Goal: Information Seeking & Learning: Learn about a topic

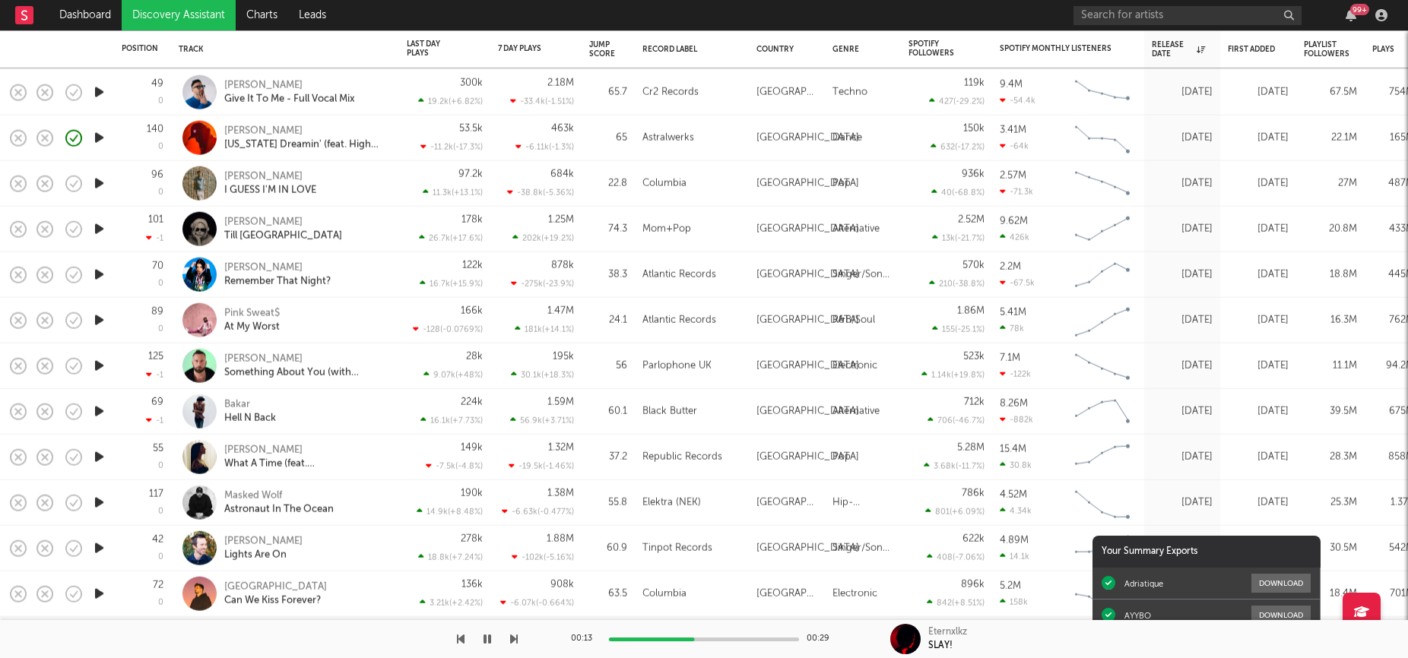
click at [486, 639] on icon "button" at bounding box center [487, 639] width 8 height 12
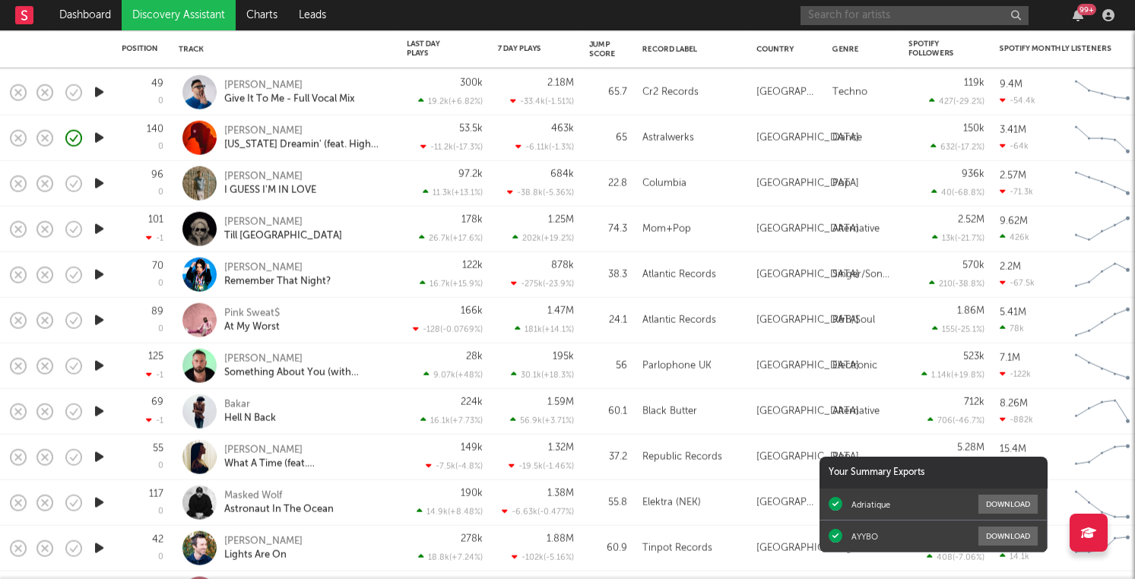
click at [957, 11] on input "text" at bounding box center [914, 15] width 228 height 19
type input "F"
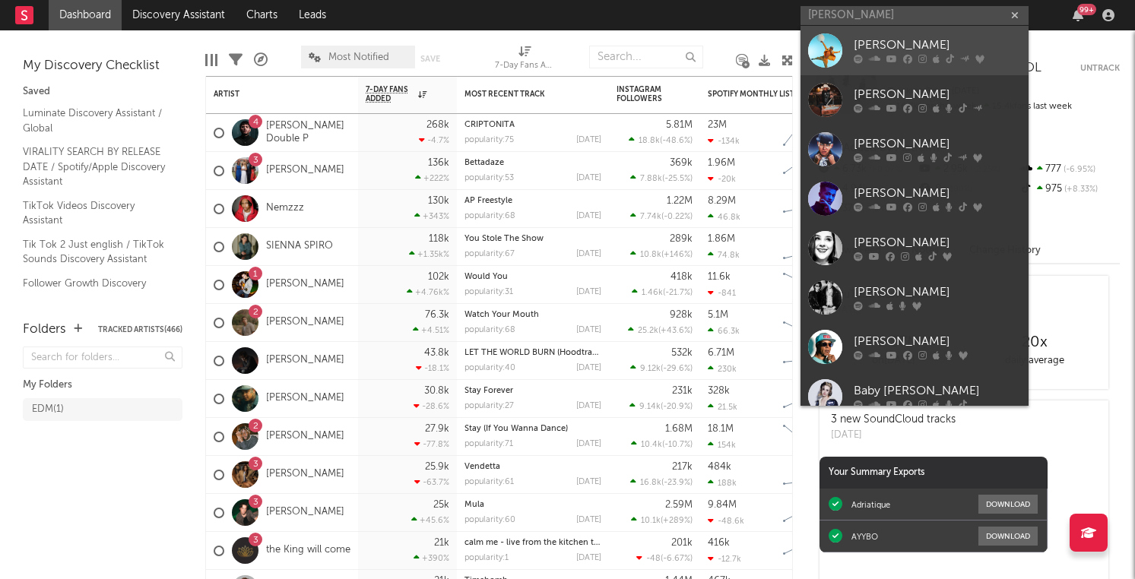
type input "FISHER"
click at [898, 65] on link "FISHER" at bounding box center [914, 50] width 228 height 49
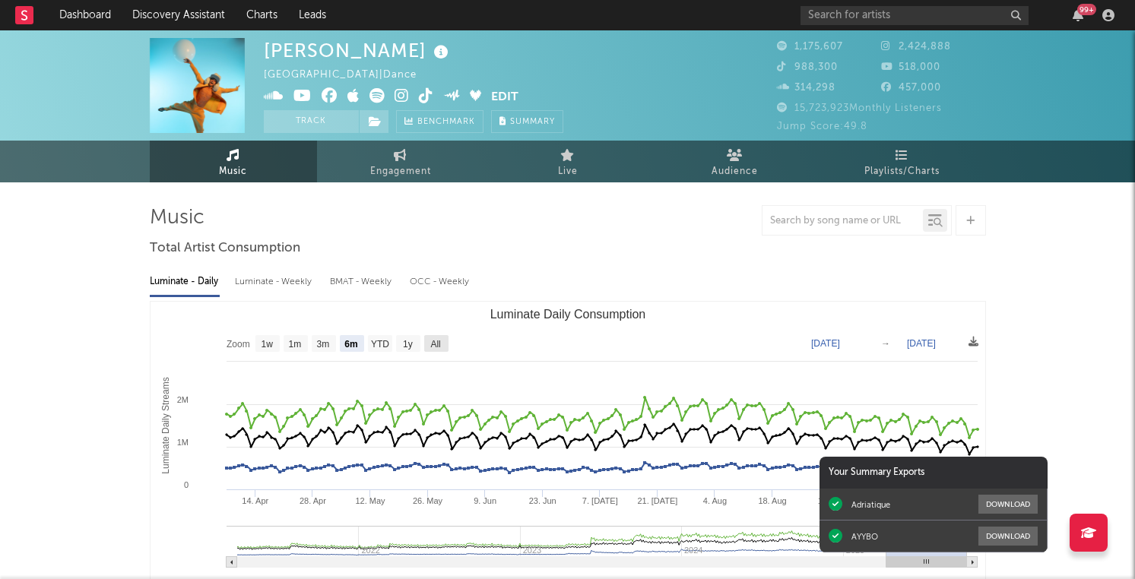
click at [440, 344] on text "All" at bounding box center [435, 344] width 10 height 11
select select "All"
type input "2021-03-31"
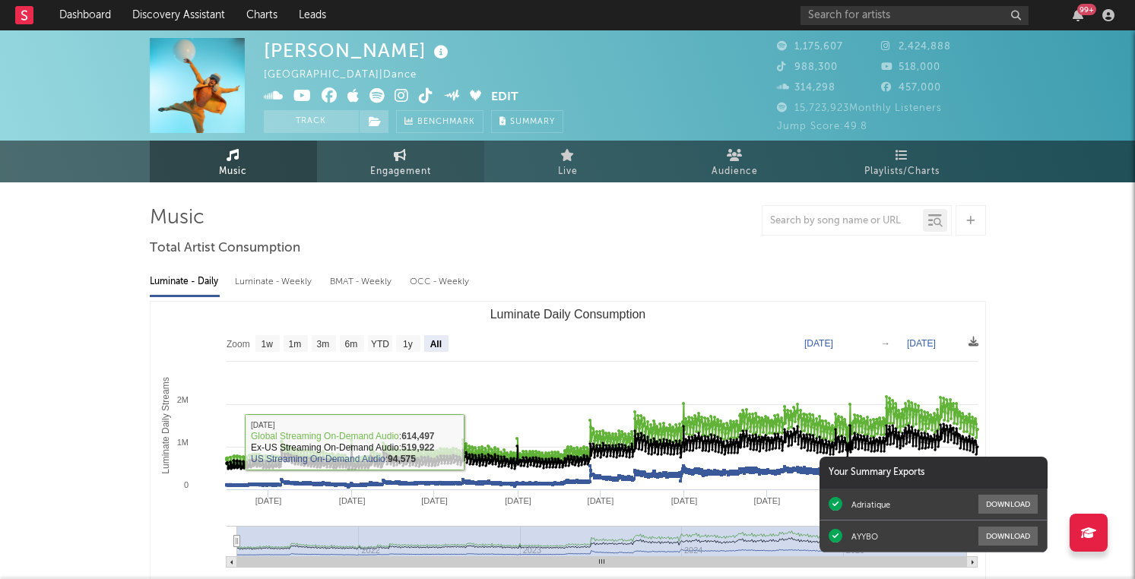
click at [436, 163] on link "Engagement" at bounding box center [400, 162] width 167 height 42
select select "1w"
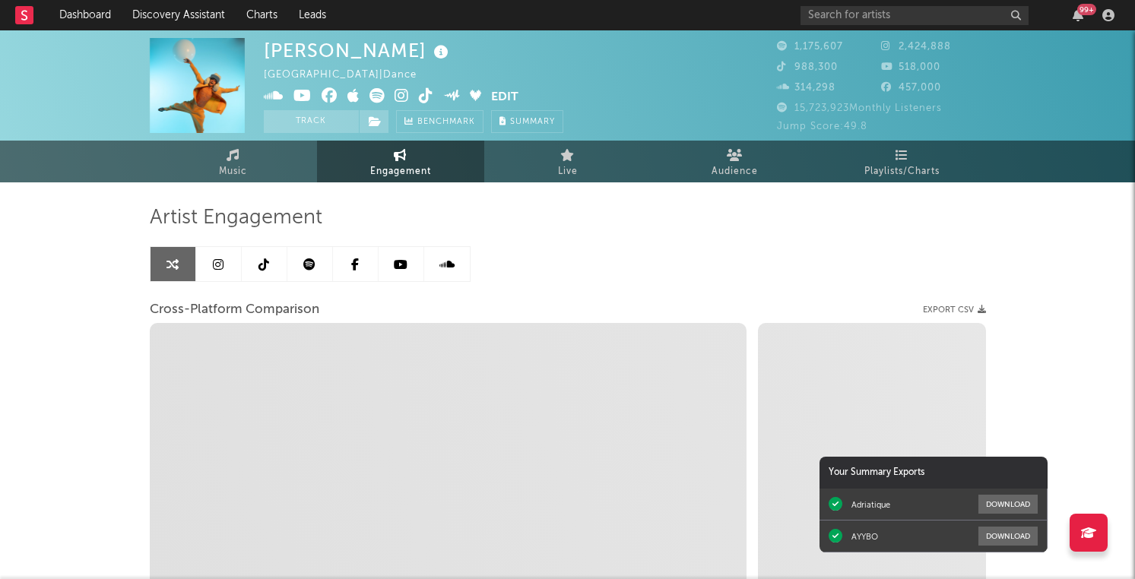
click at [559, 231] on div "Artist Engagement Cross-Platform Comparison Export CSV Zoom 1w 1m 3m 6m YTD 1y …" at bounding box center [568, 463] width 836 height 517
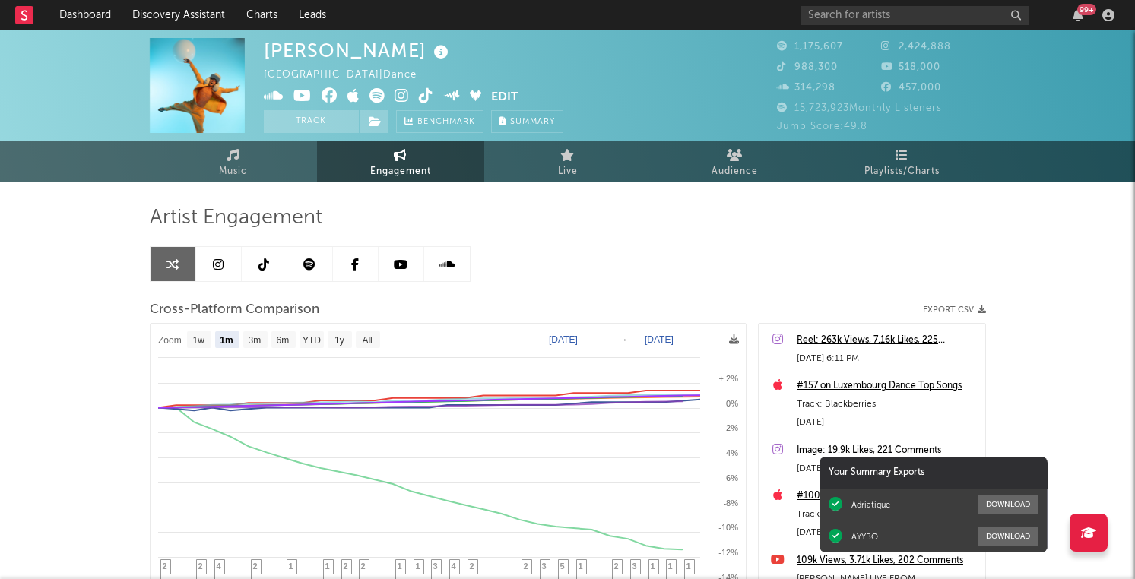
click at [528, 239] on div "Artist Engagement Cross-Platform Comparison Export CSV Zoom 1w 1m 3m 6m YTD 1y …" at bounding box center [568, 463] width 836 height 517
click at [372, 343] on text "All" at bounding box center [367, 340] width 10 height 11
select select "All"
type input "2017-09-25"
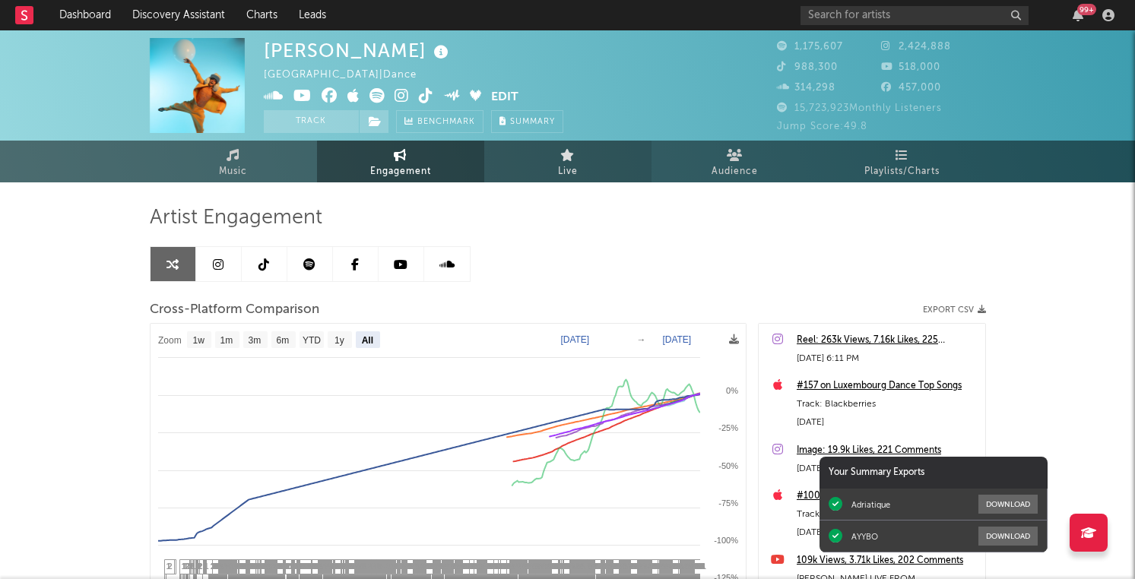
click at [584, 178] on link "Live" at bounding box center [567, 162] width 167 height 42
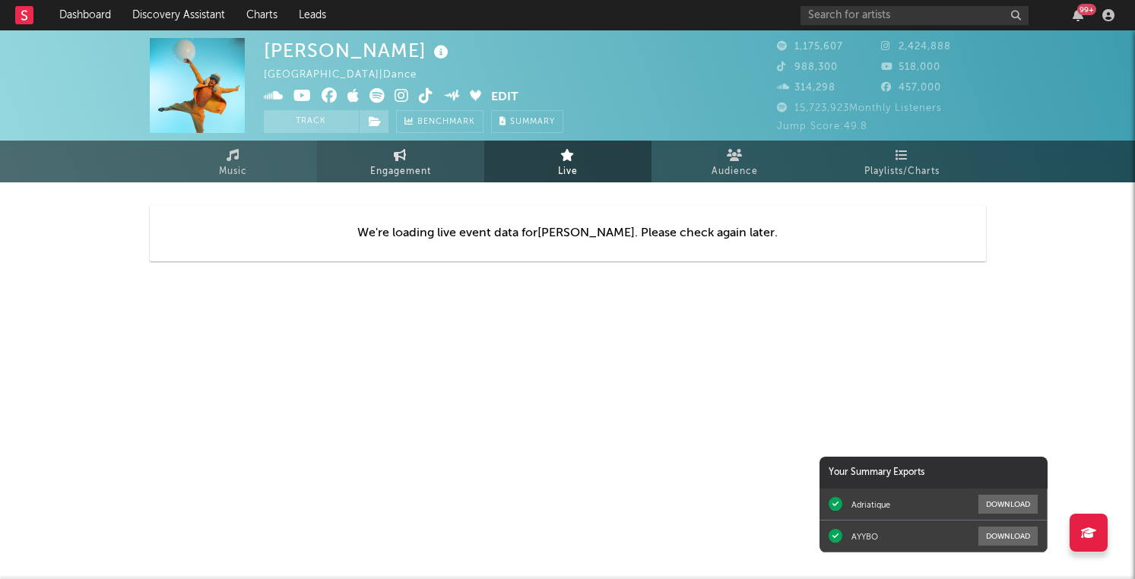
click at [424, 141] on link "Engagement" at bounding box center [400, 162] width 167 height 42
select select "1w"
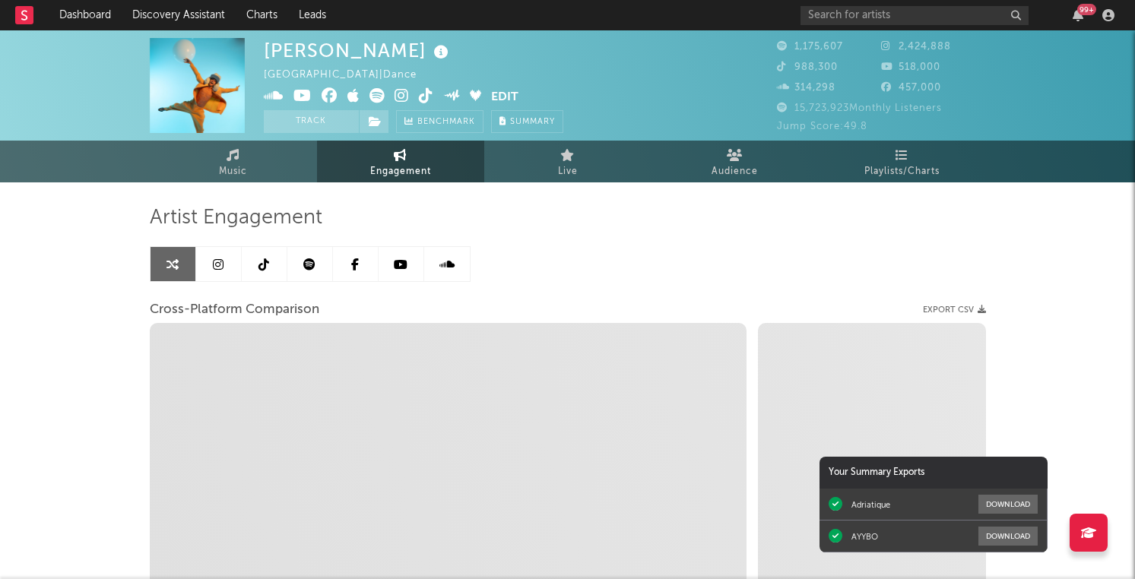
click at [225, 269] on link at bounding box center [219, 264] width 46 height 34
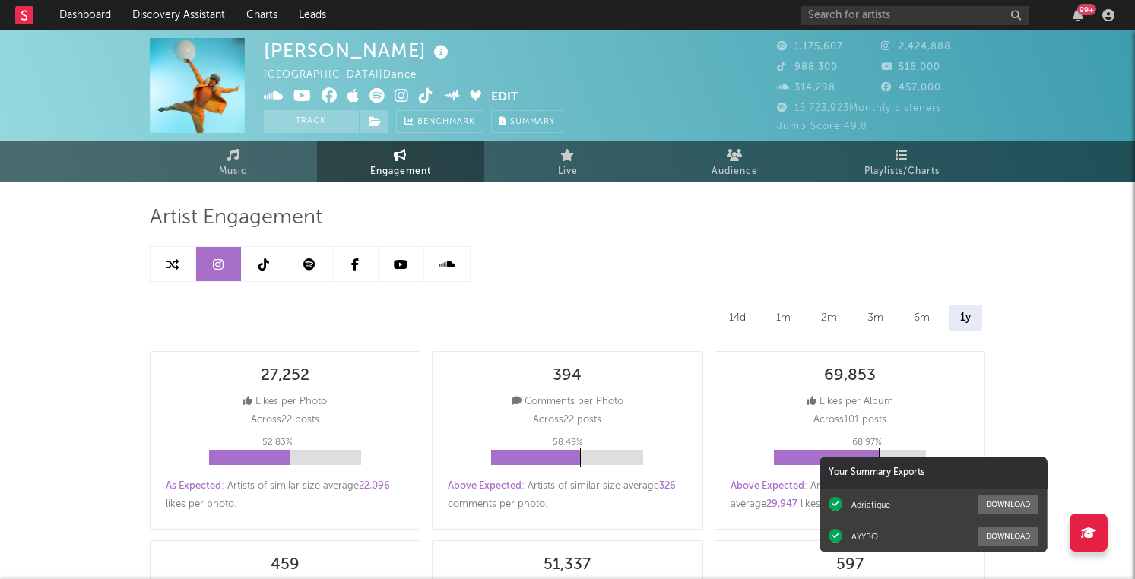
click at [173, 268] on icon at bounding box center [172, 264] width 12 height 12
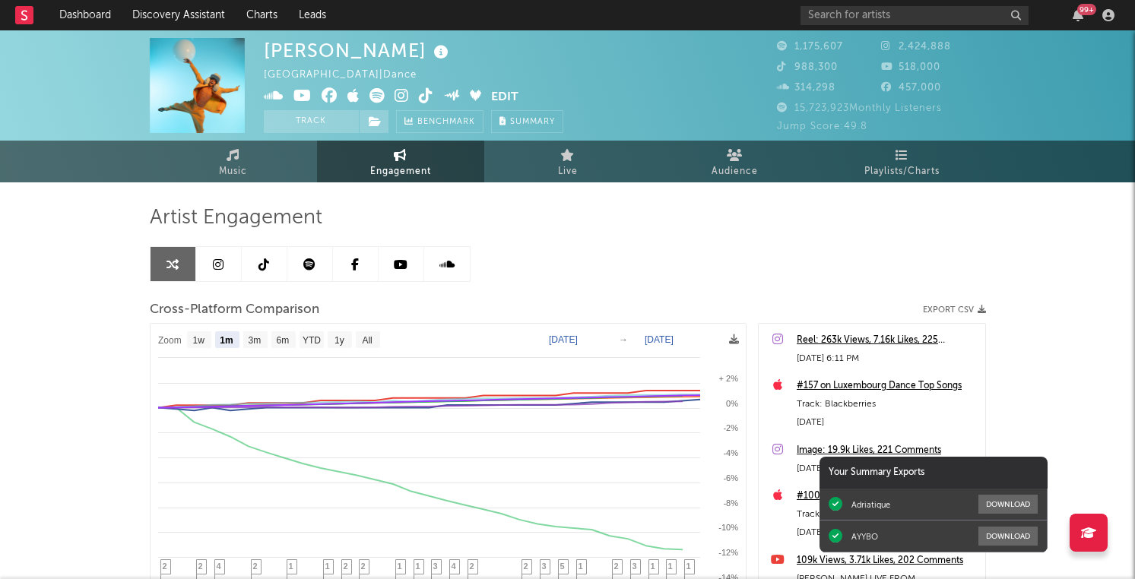
select select "1m"
click at [217, 266] on icon at bounding box center [218, 264] width 11 height 12
select select "6m"
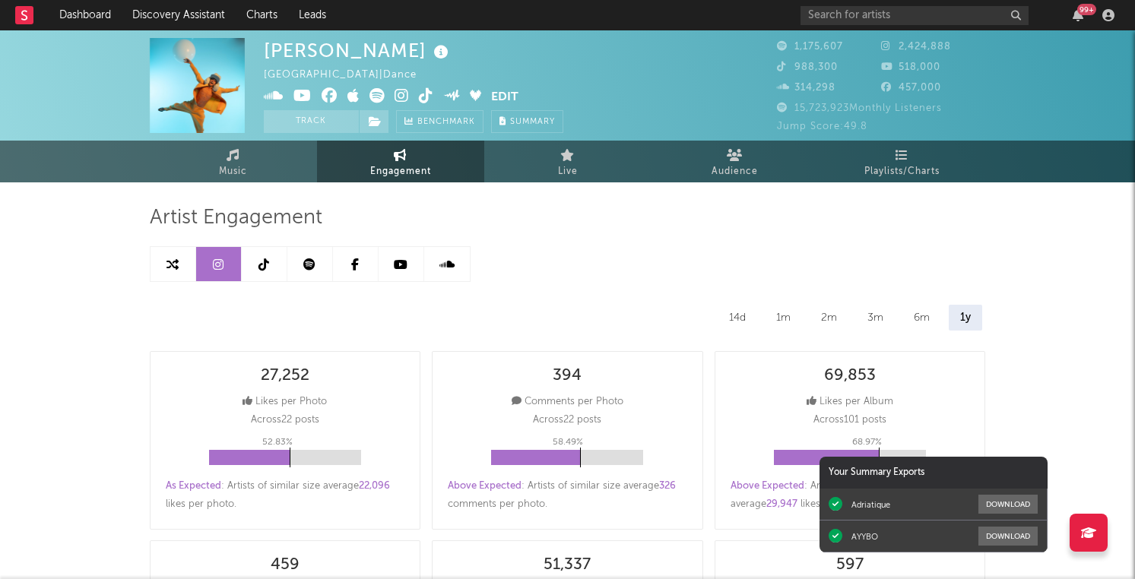
click at [398, 174] on span "Engagement" at bounding box center [400, 172] width 61 height 18
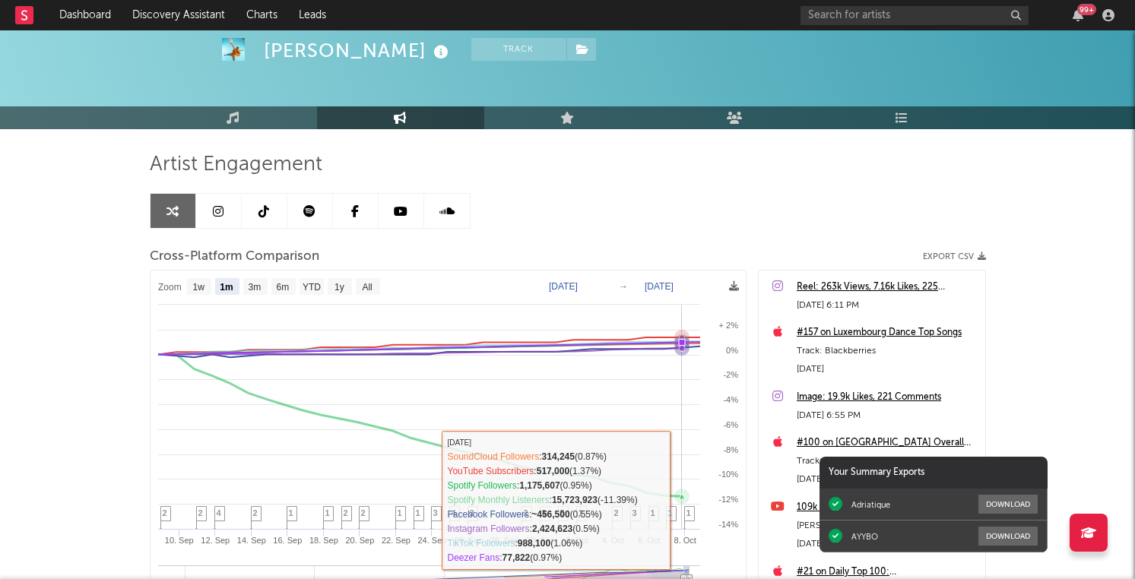
scroll to position [59, 0]
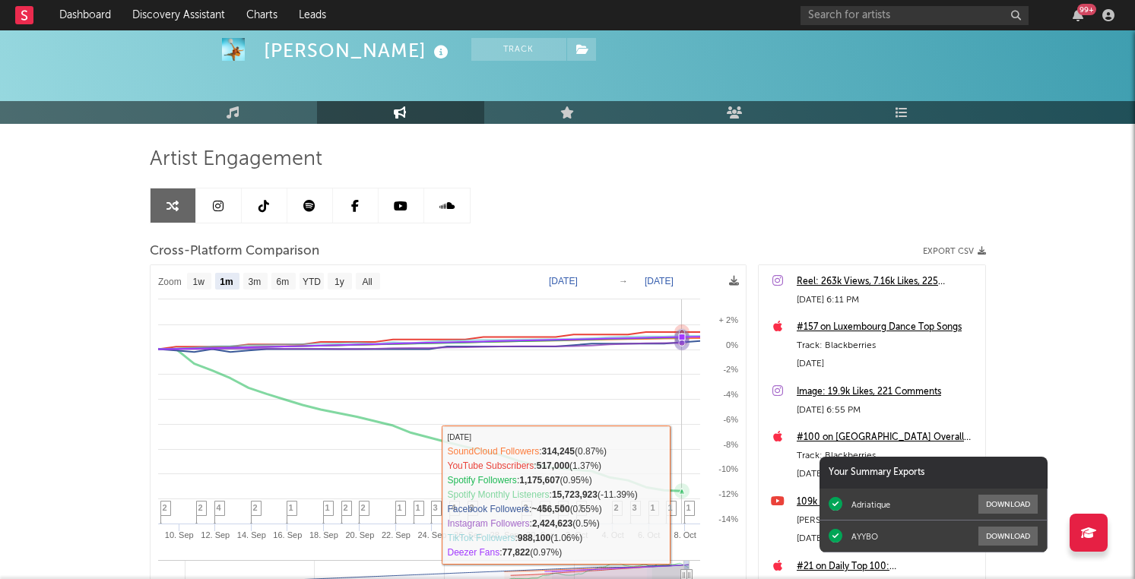
click at [639, 265] on rect at bounding box center [448, 464] width 595 height 398
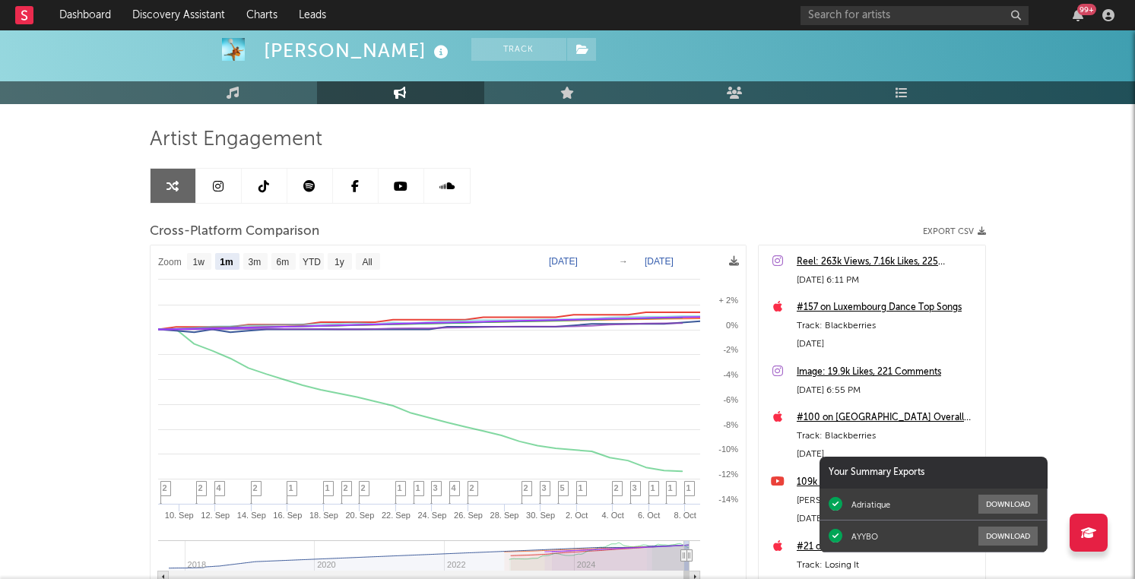
scroll to position [81, 0]
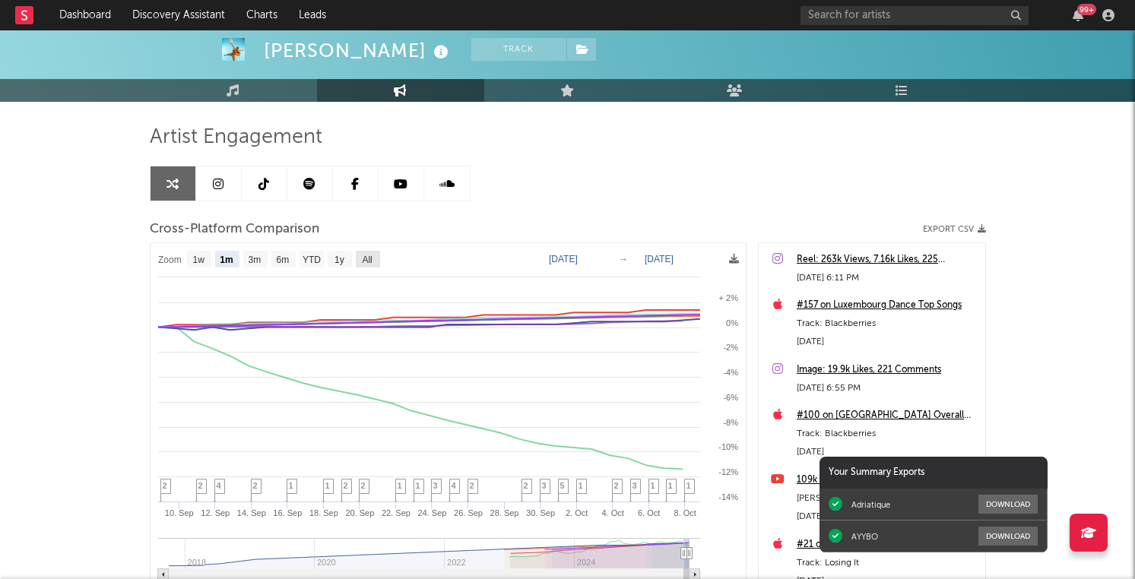
click at [366, 261] on text "All" at bounding box center [367, 260] width 10 height 11
select select "All"
type input "2017-09-25"
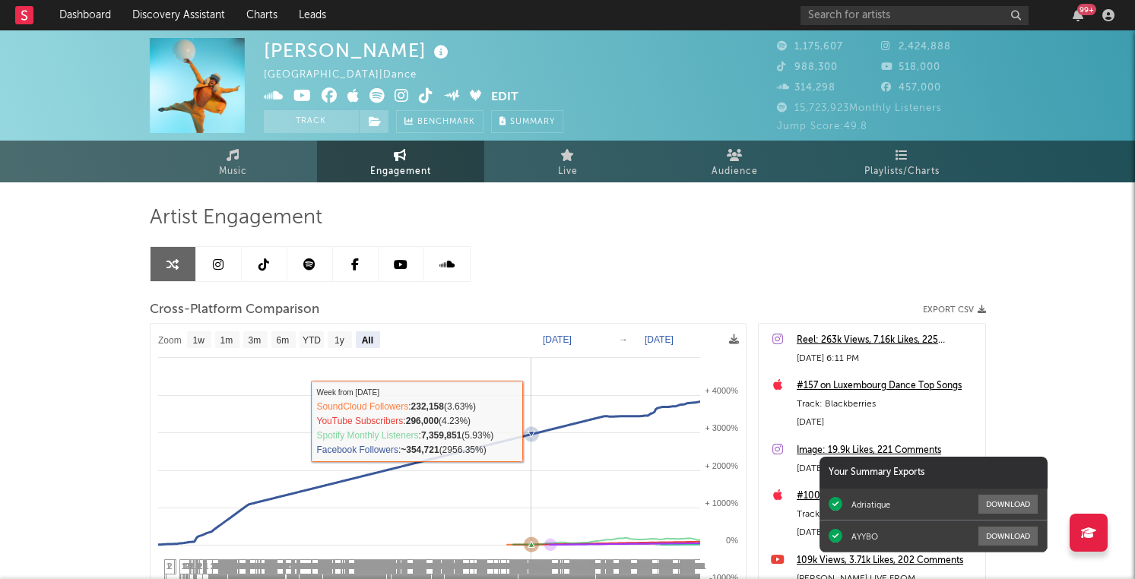
scroll to position [69, 0]
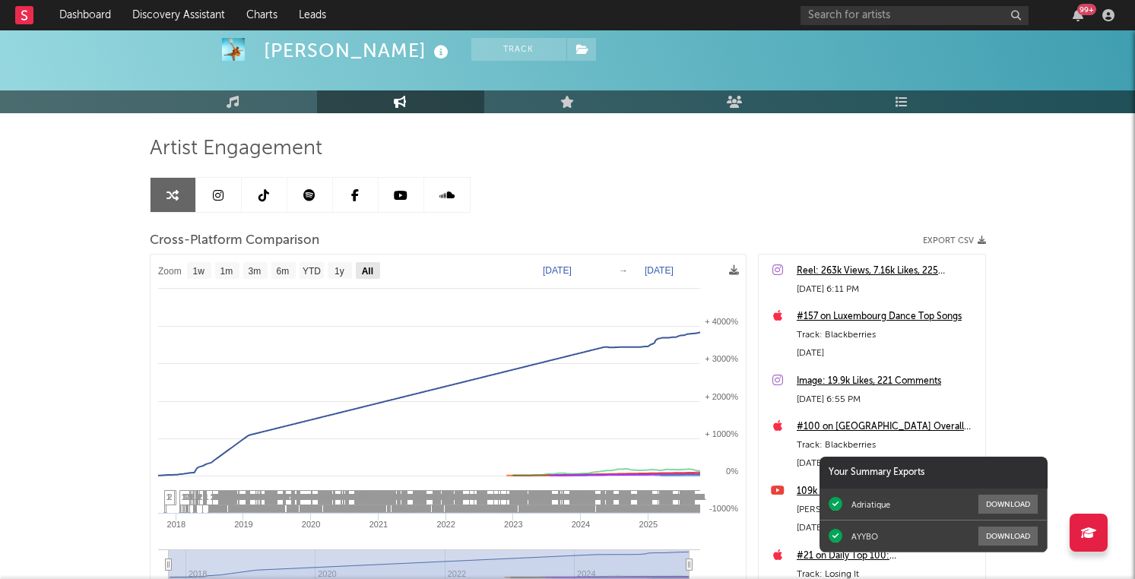
click at [376, 274] on rect at bounding box center [368, 270] width 24 height 17
select select "All"
click at [545, 212] on div "Artist Engagement Cross-Platform Comparison Export CSV Zoom 1w 1m 3m 6m YTD 1y …" at bounding box center [568, 394] width 836 height 517
select select "All"
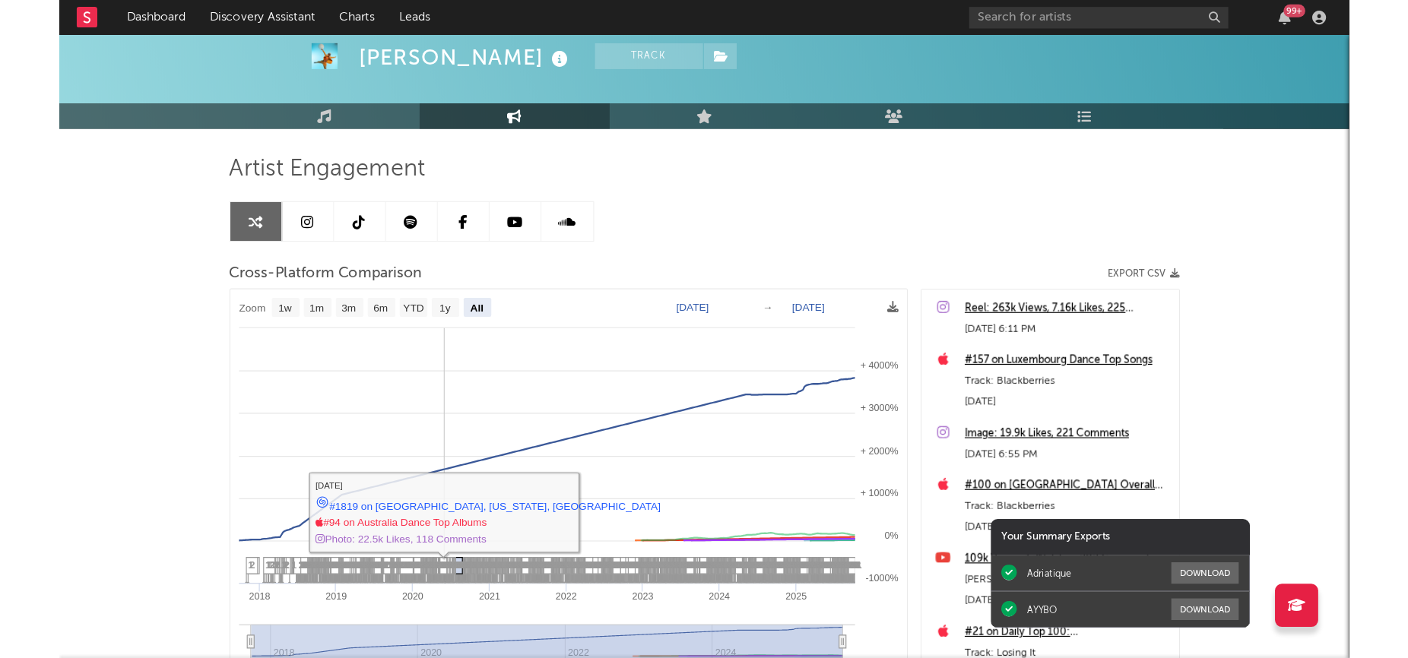
scroll to position [0, 0]
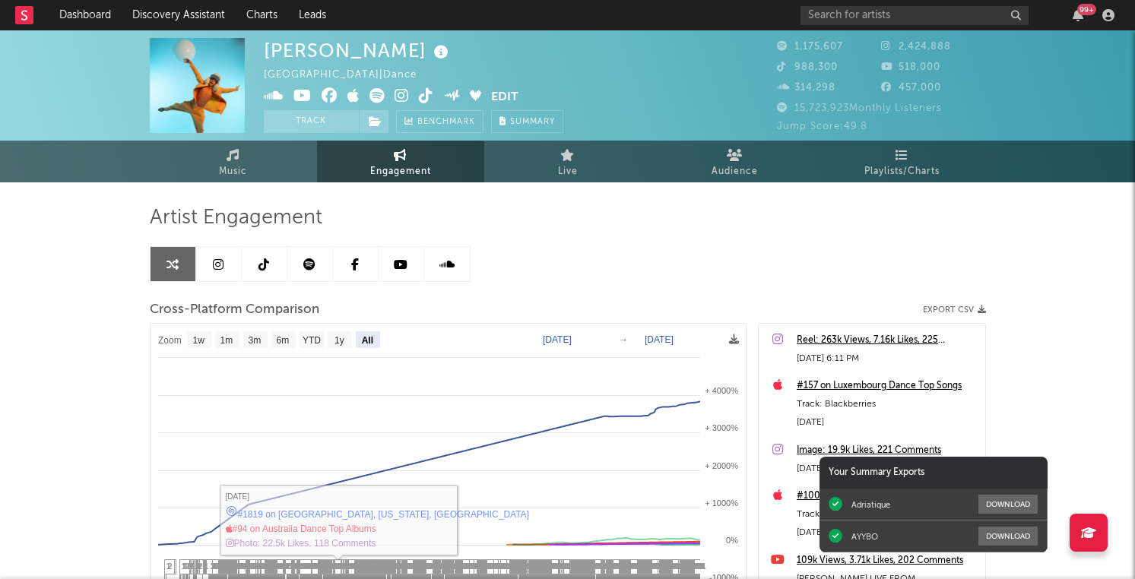
click at [507, 311] on div "Cross-Platform Comparison Export CSV" at bounding box center [568, 310] width 836 height 26
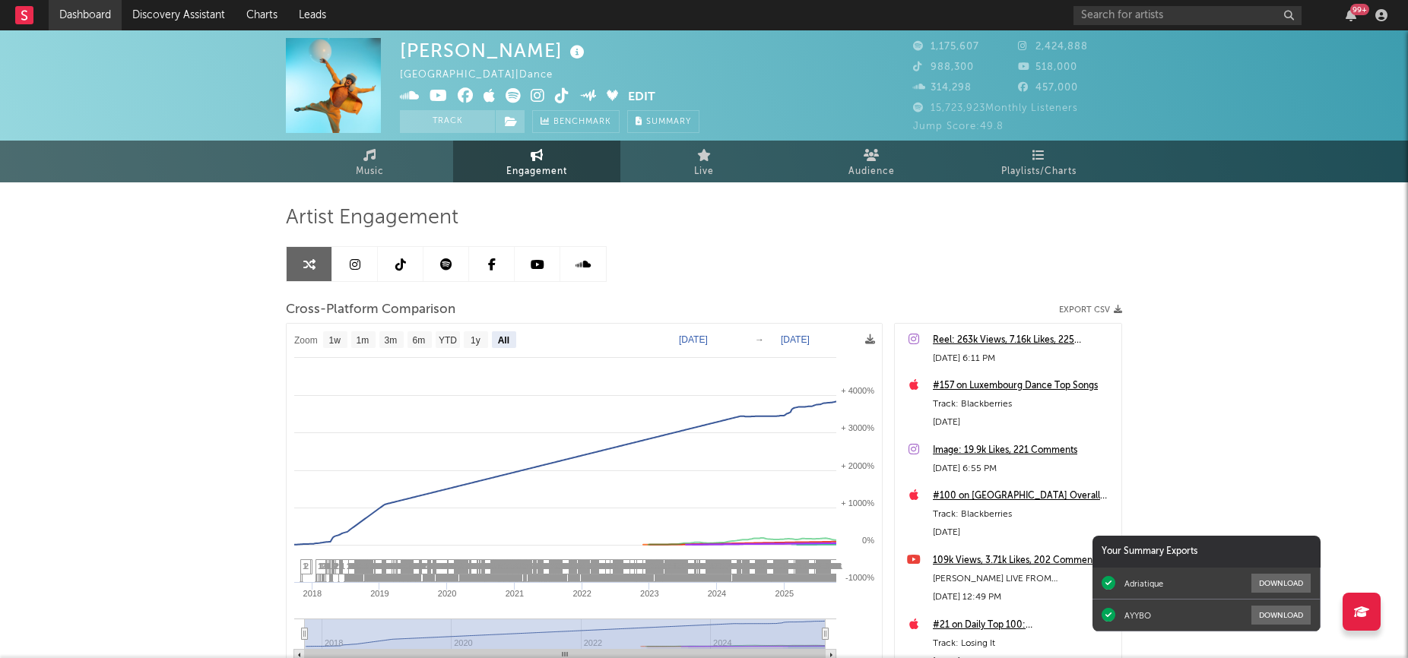
click at [84, 13] on link "Dashboard" at bounding box center [85, 15] width 73 height 30
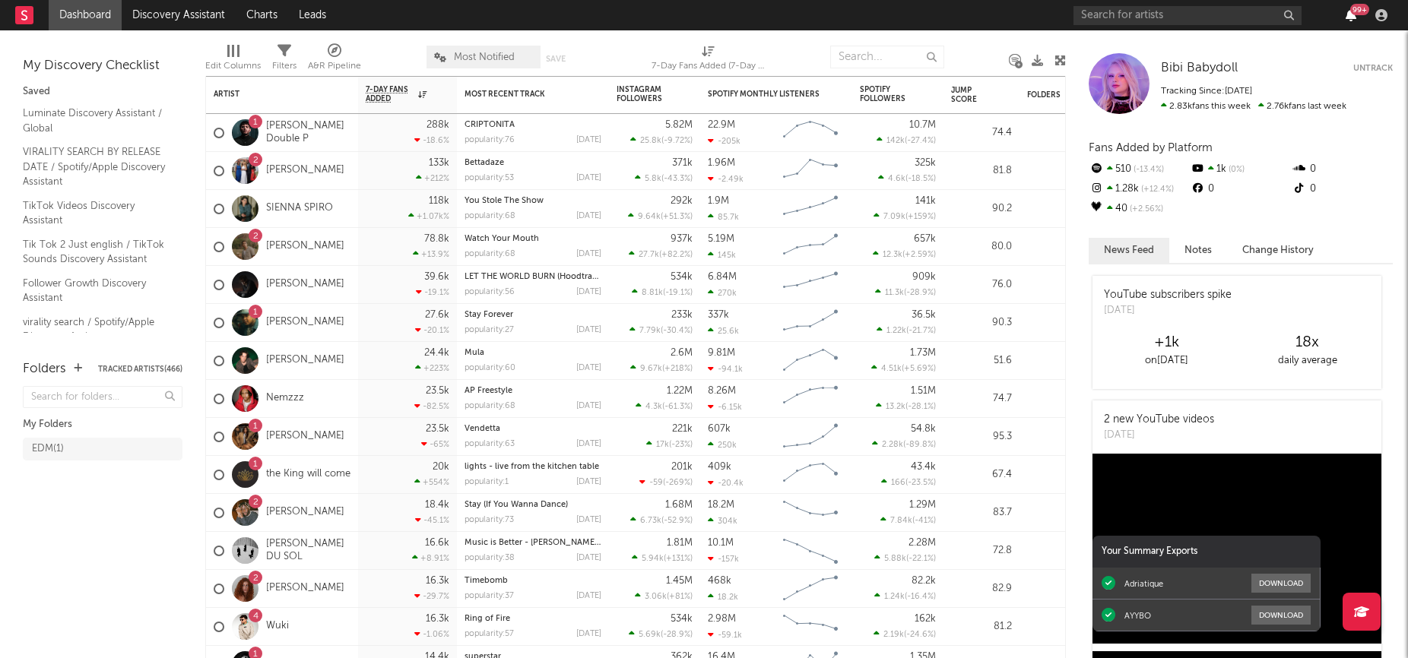
click at [1134, 16] on icon "button" at bounding box center [1350, 15] width 11 height 12
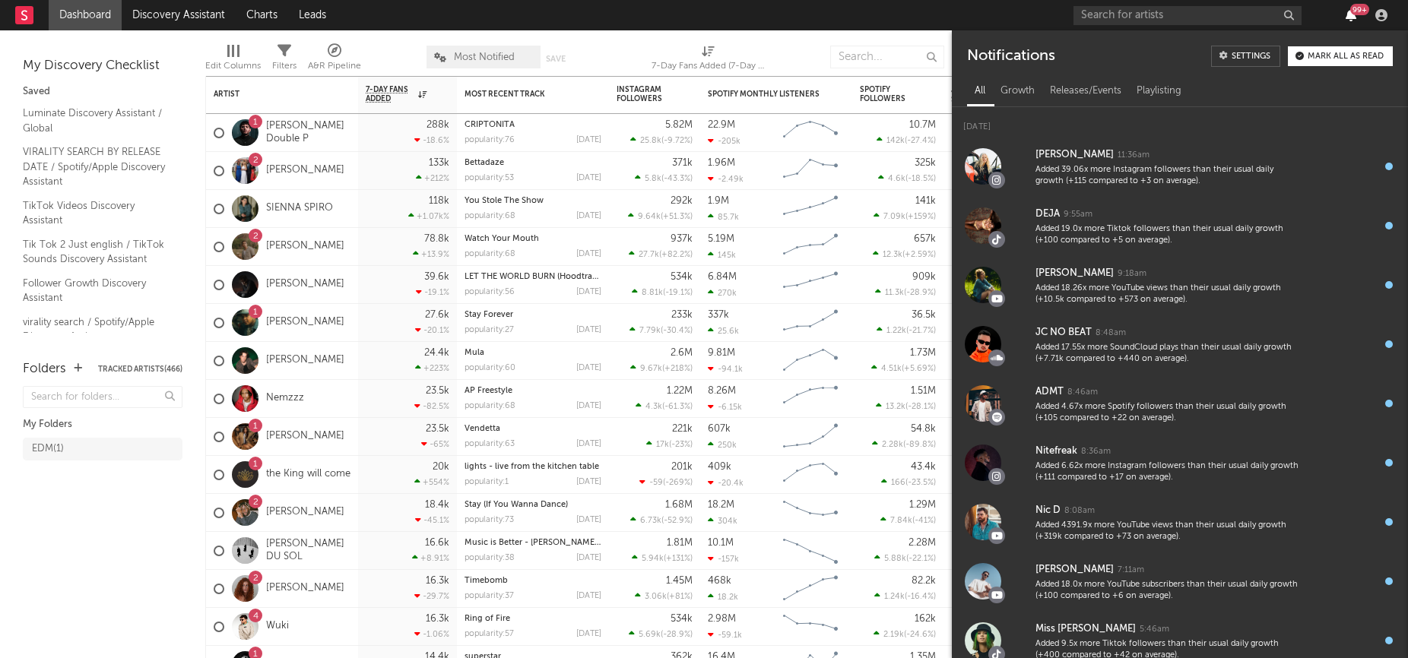
click at [1134, 16] on icon "button" at bounding box center [1350, 15] width 11 height 12
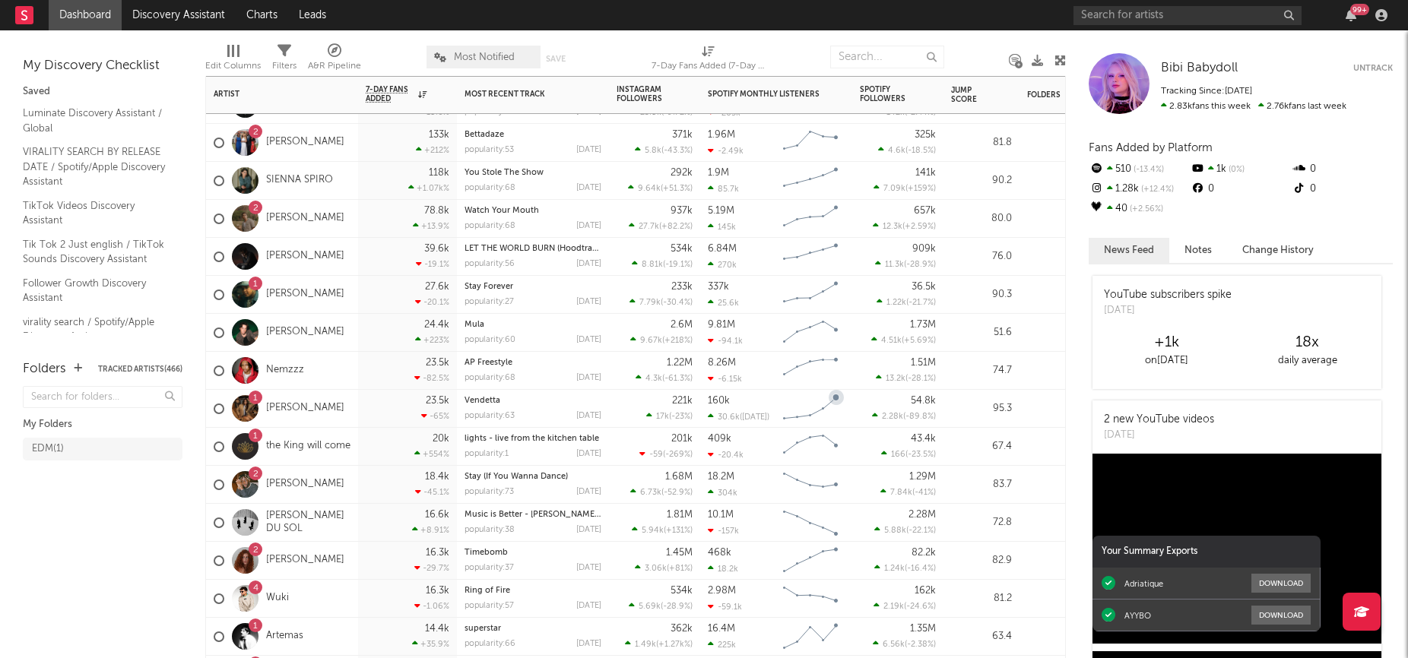
click at [570, 399] on div "Vendetta" at bounding box center [532, 401] width 137 height 8
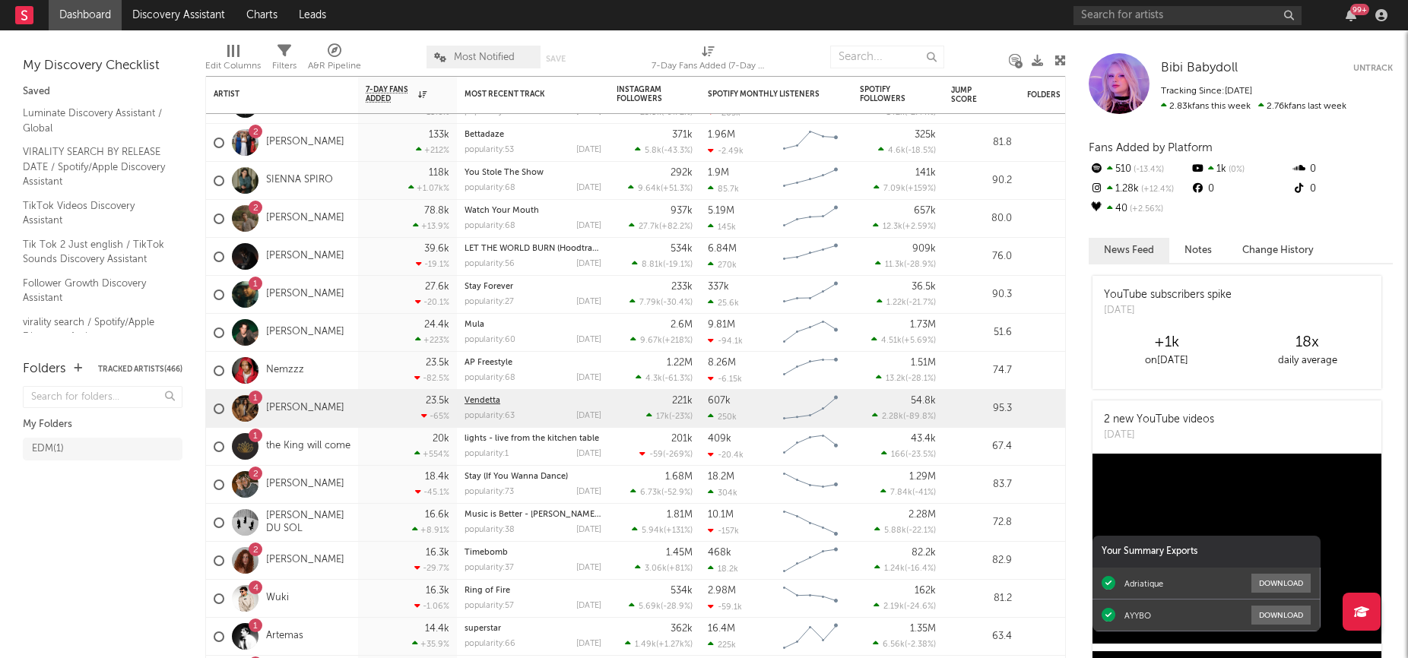
click at [499, 398] on link "Vendetta" at bounding box center [482, 401] width 36 height 8
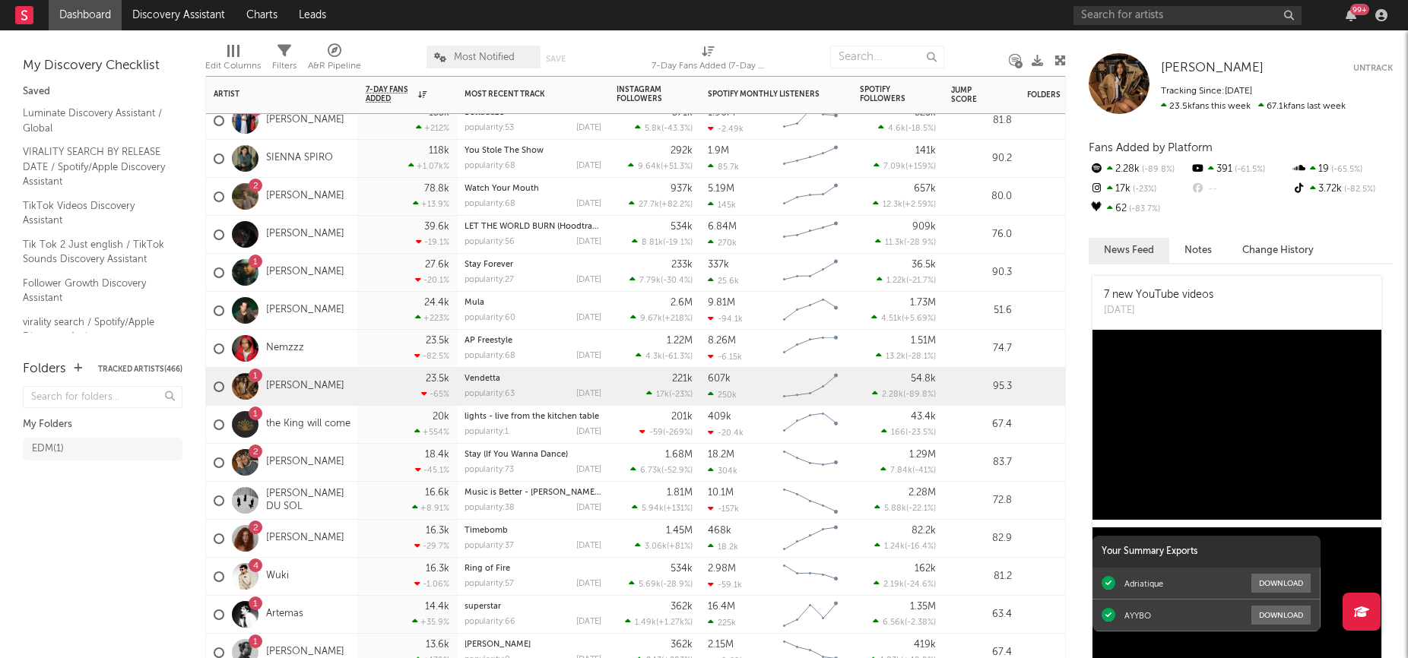
click at [335, 385] on div "1 Izzy Escobar" at bounding box center [282, 387] width 152 height 38
click at [344, 379] on div "1 Izzy Escobar" at bounding box center [282, 387] width 152 height 38
click at [325, 380] on div "1 Izzy Escobar" at bounding box center [282, 387] width 152 height 38
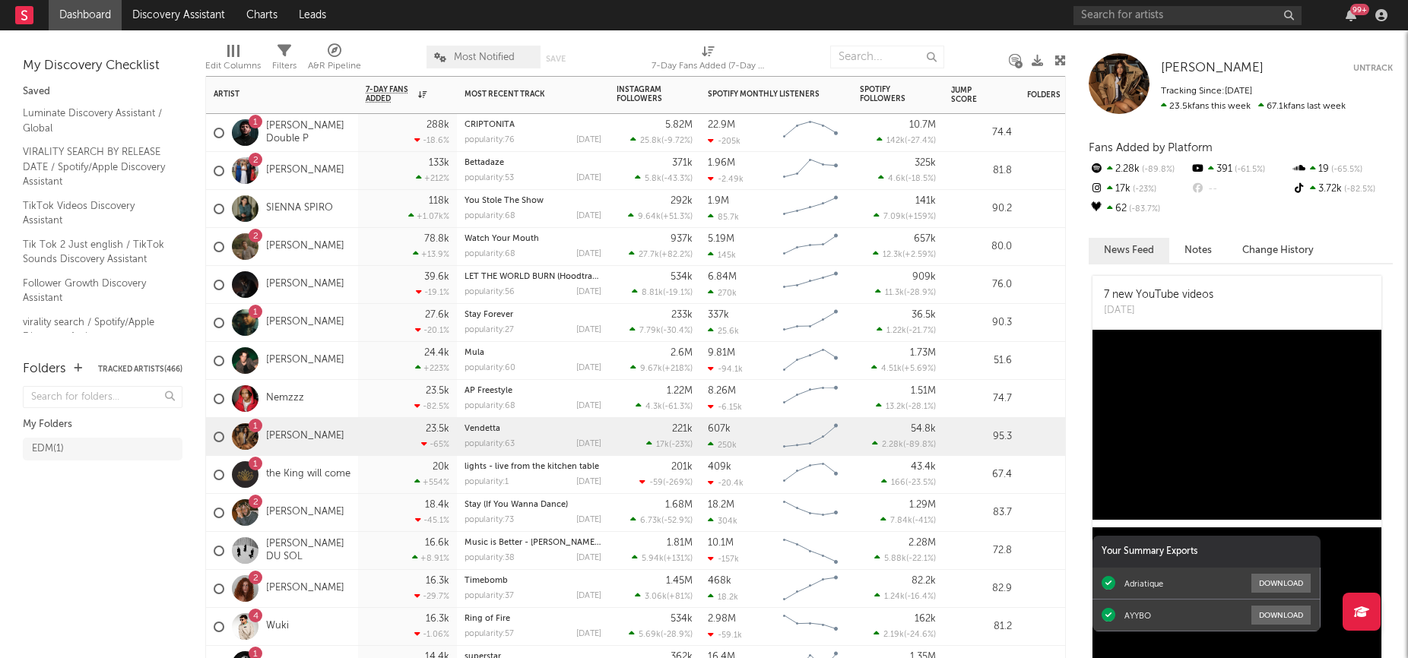
click at [530, 426] on div "Vendetta" at bounding box center [532, 429] width 137 height 8
click at [340, 437] on div "1 Izzy Escobar" at bounding box center [282, 437] width 152 height 38
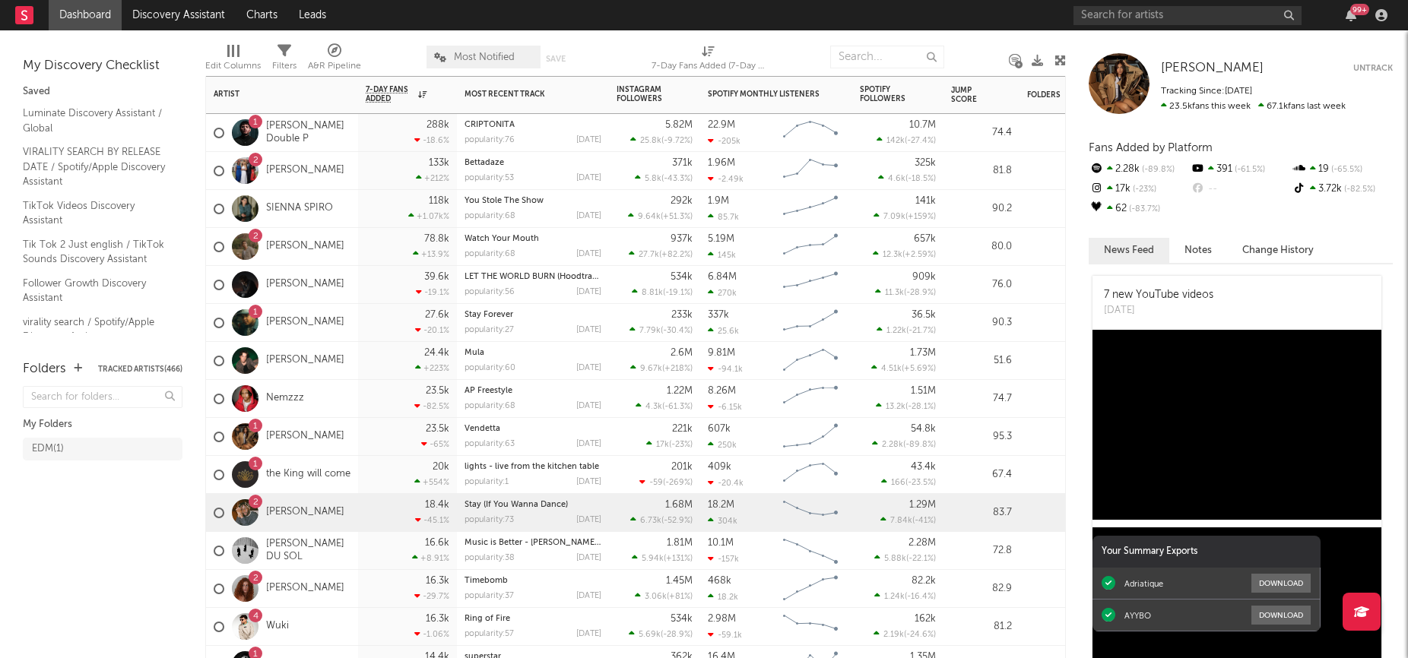
click at [350, 523] on div "2 Myles Smith" at bounding box center [282, 513] width 152 height 38
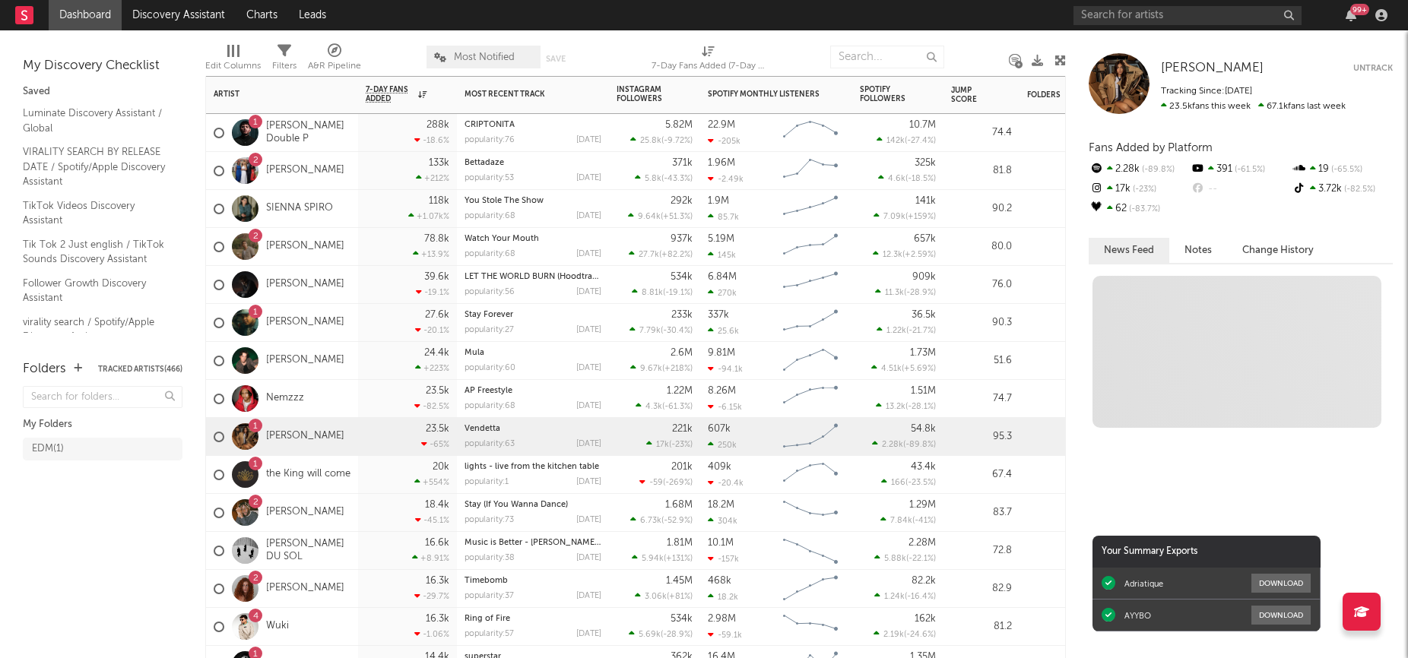
click at [350, 436] on div "1 Izzy Escobar" at bounding box center [282, 437] width 152 height 38
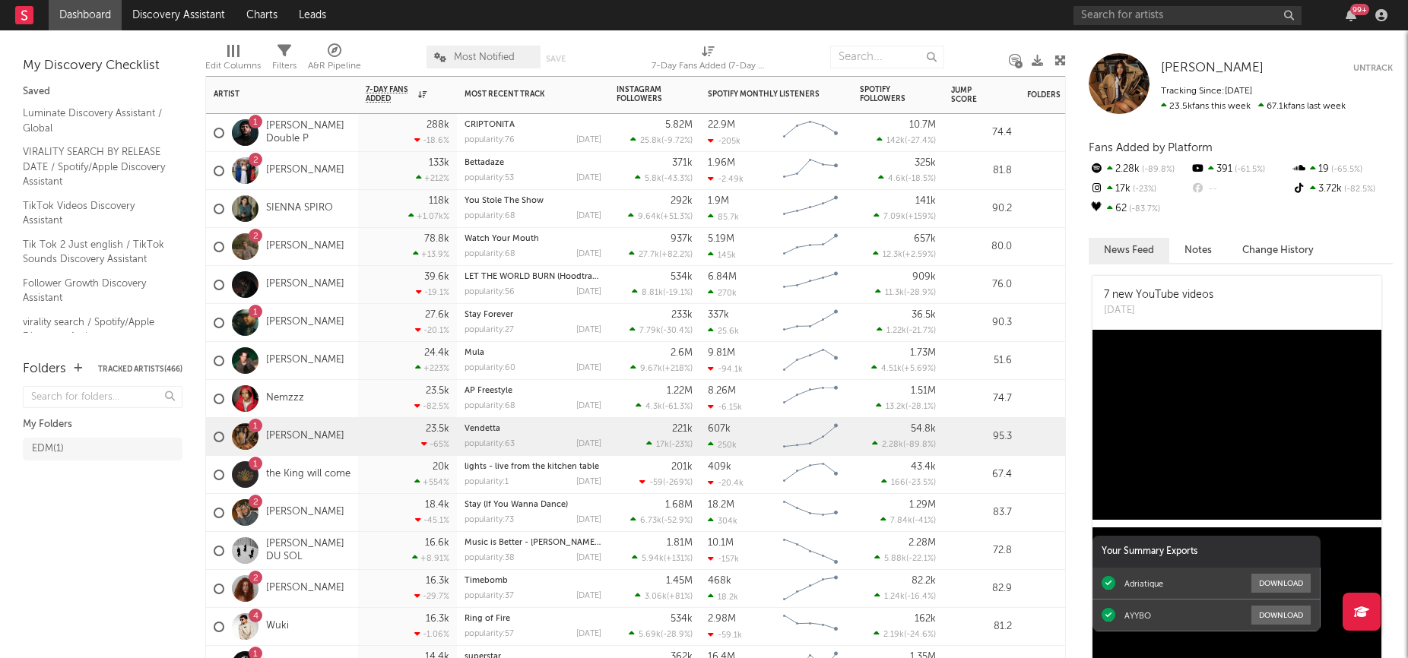
click at [358, 528] on div "18.4k -45.1 %" at bounding box center [407, 513] width 99 height 38
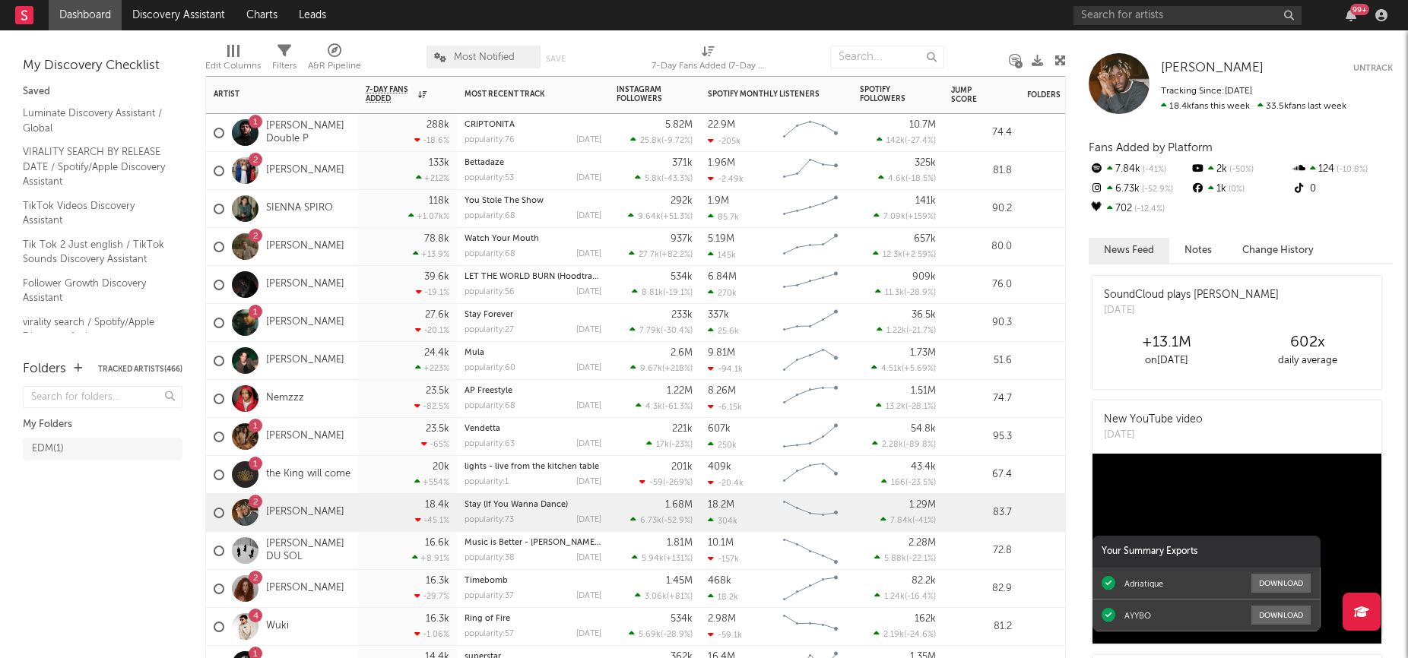
click at [337, 425] on div "1 Izzy Escobar" at bounding box center [282, 437] width 152 height 38
